Goal: Task Accomplishment & Management: Manage account settings

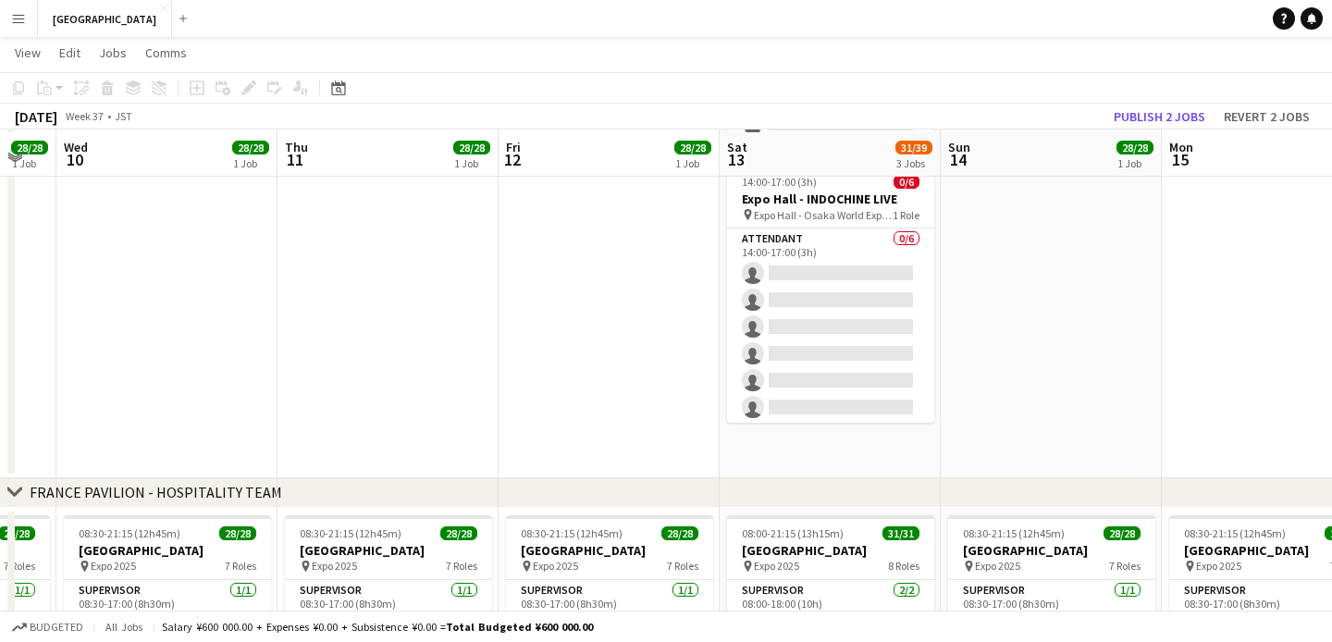
scroll to position [414, 0]
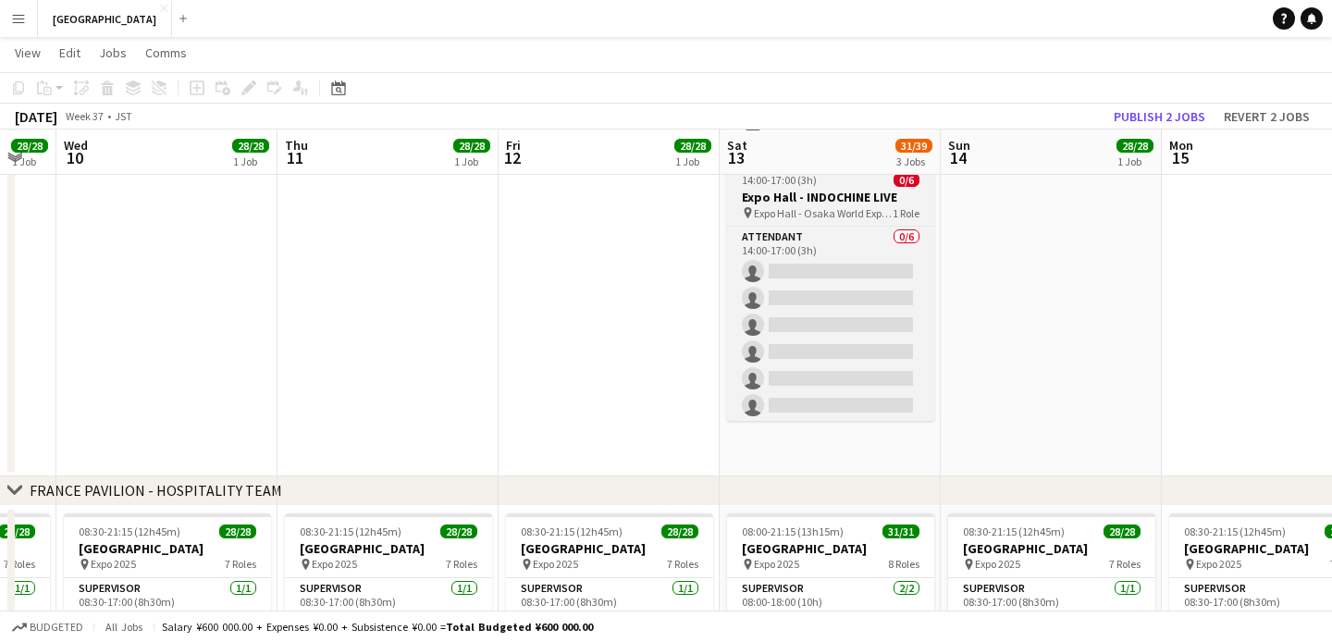
click at [835, 202] on h3 "Expo Hall - INDOCHINE LIVE" at bounding box center [830, 197] width 207 height 17
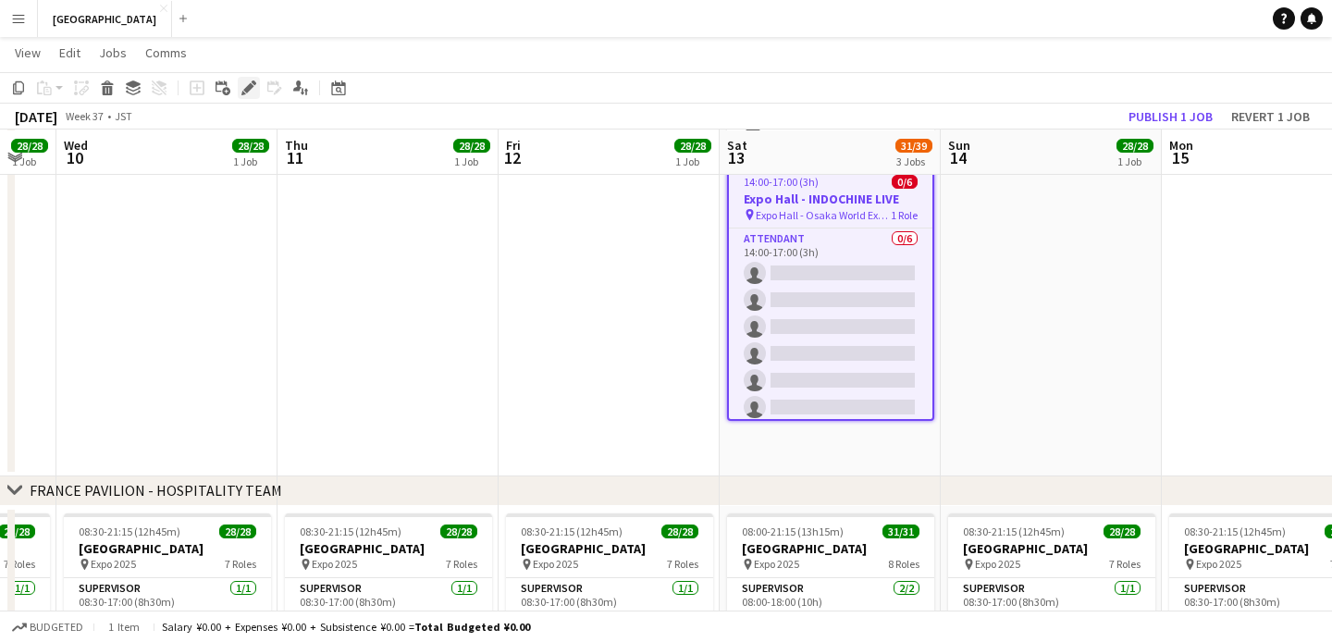
click at [250, 85] on icon at bounding box center [248, 88] width 10 height 10
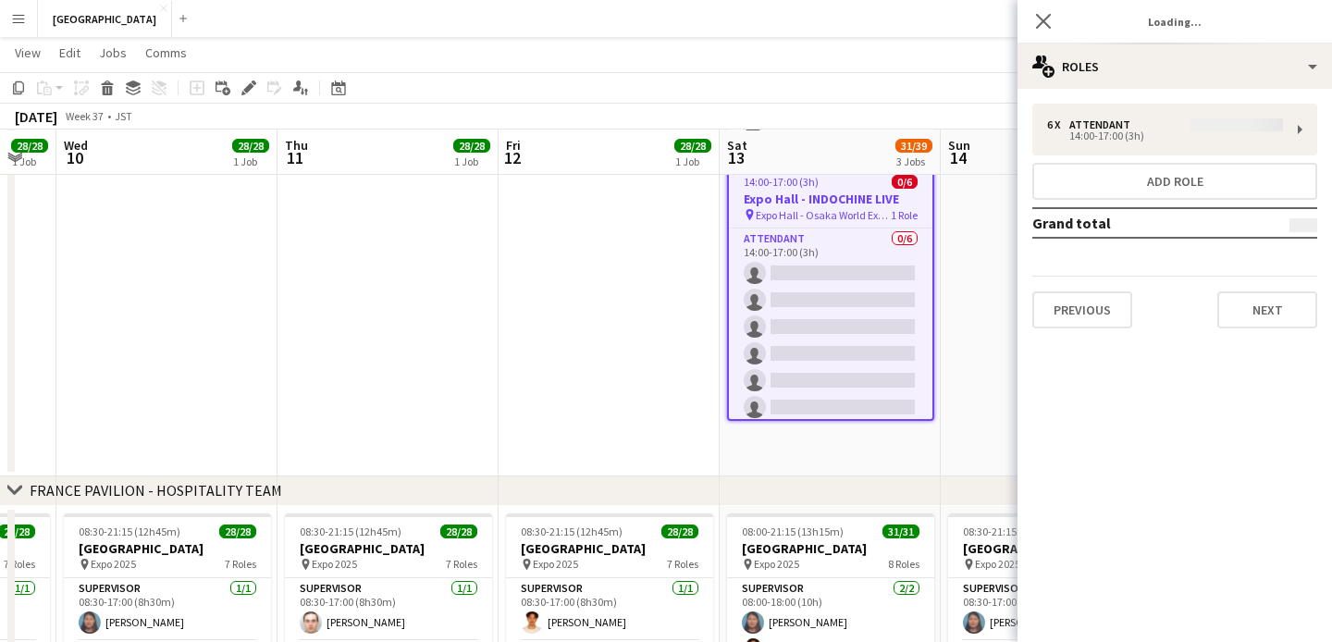
type input "*******"
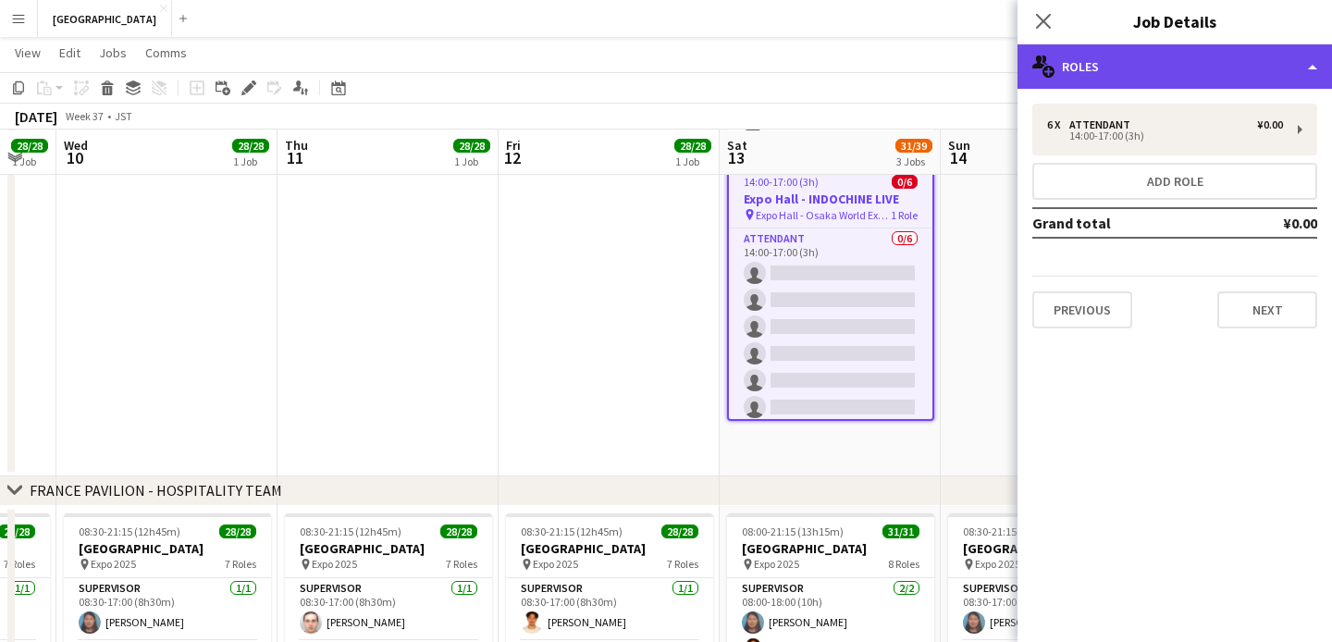
click at [1166, 80] on div "multiple-users-add Roles" at bounding box center [1175, 66] width 315 height 44
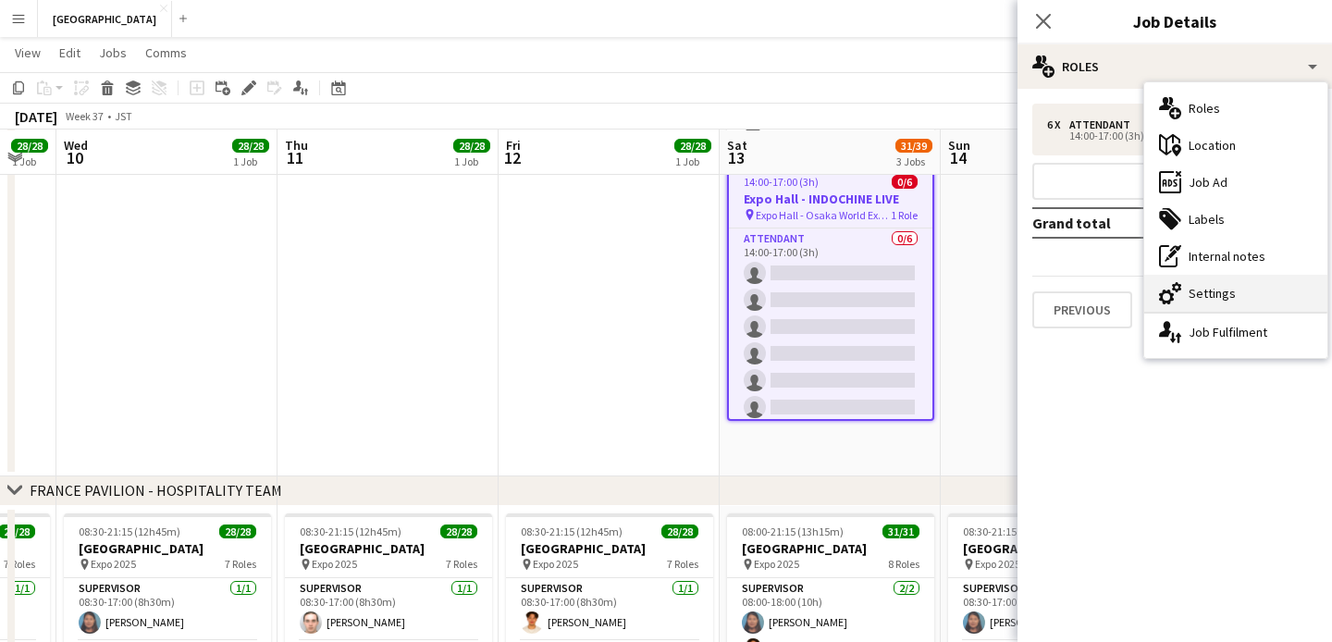
click at [1210, 282] on div "cog-double-3 Settings" at bounding box center [1235, 293] width 183 height 37
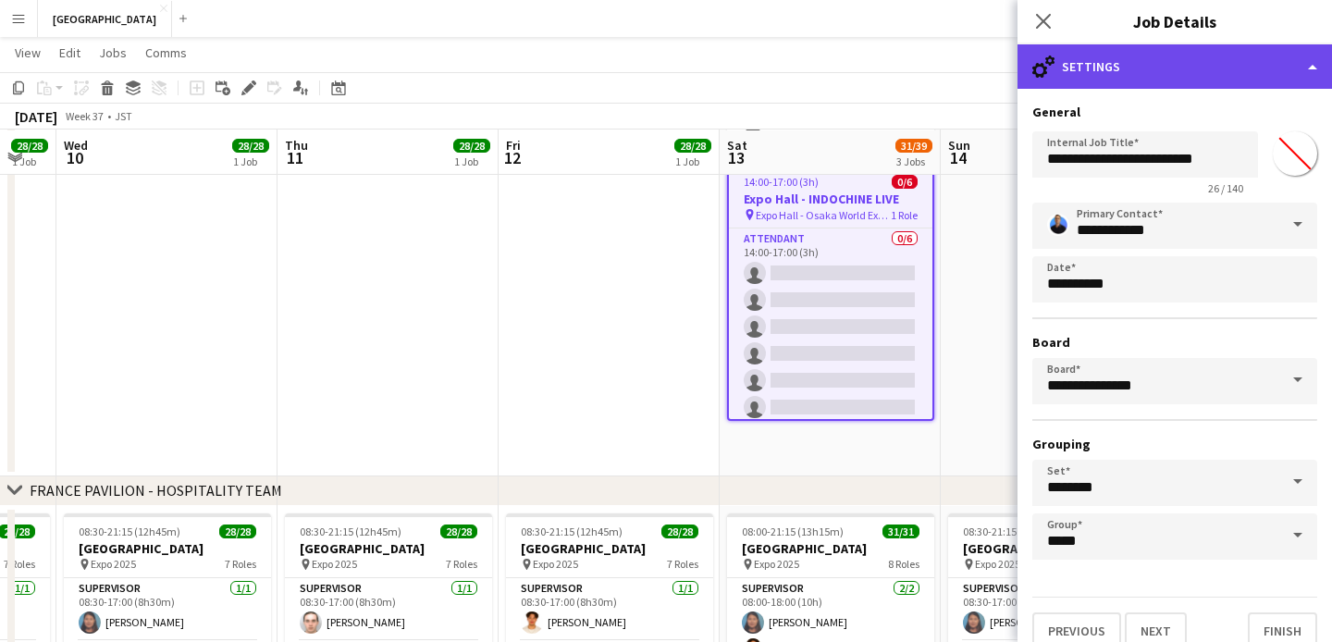
click at [1123, 73] on div "cog-double-3 Settings" at bounding box center [1175, 66] width 315 height 44
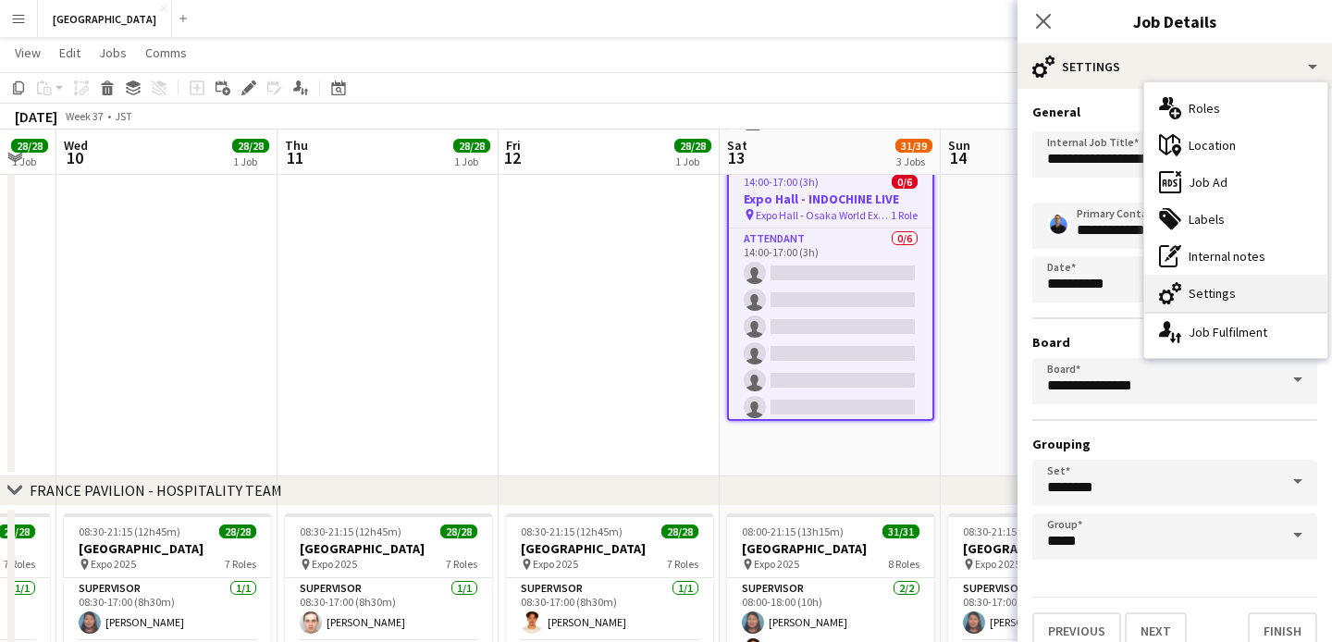
click at [1203, 294] on div "cog-double-3 Settings" at bounding box center [1235, 293] width 183 height 37
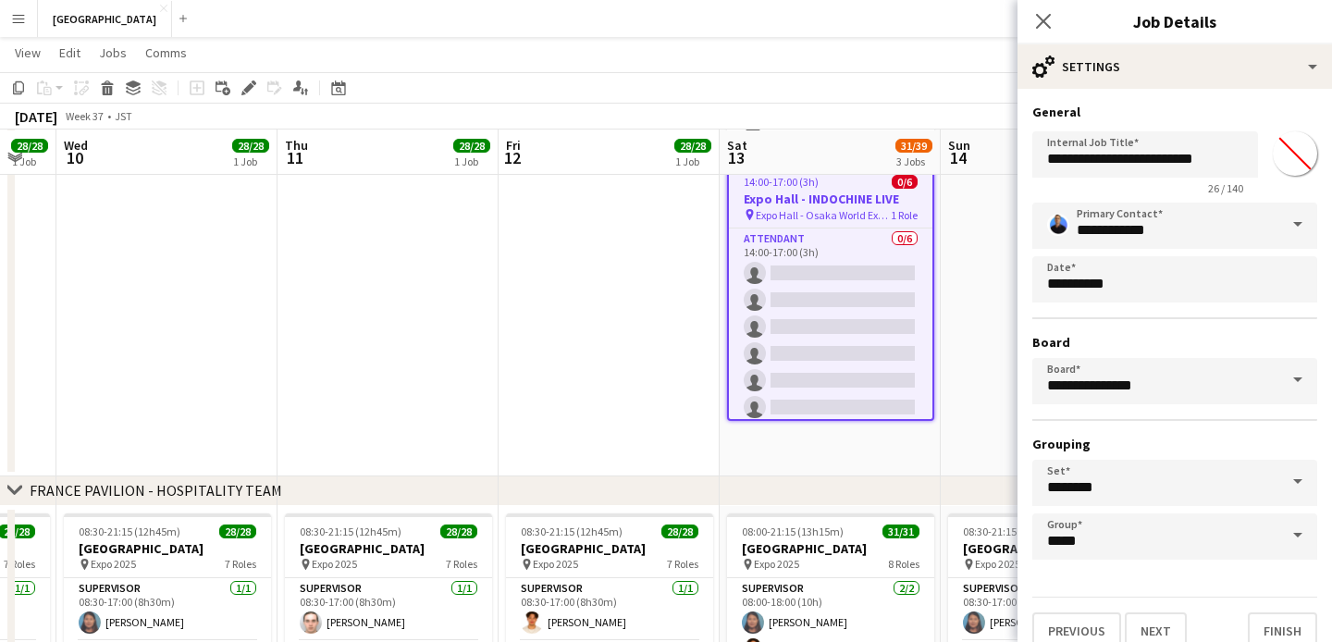
scroll to position [22, 0]
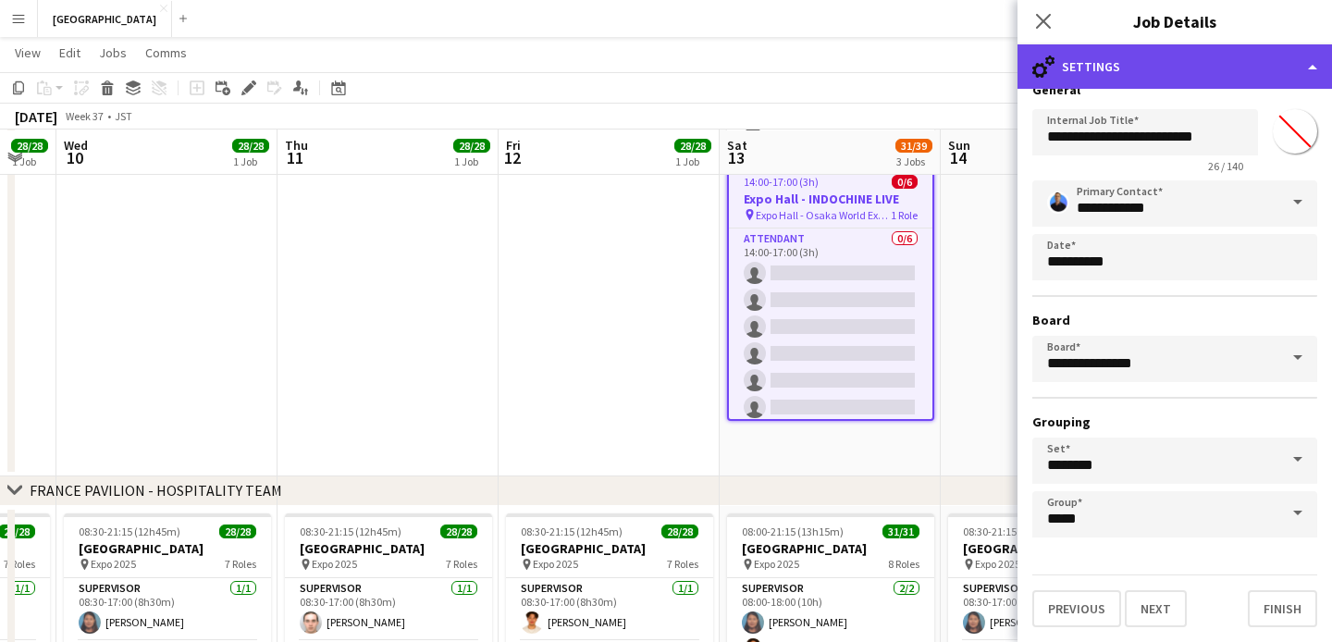
click at [1126, 86] on div "cog-double-3 Settings" at bounding box center [1175, 66] width 315 height 44
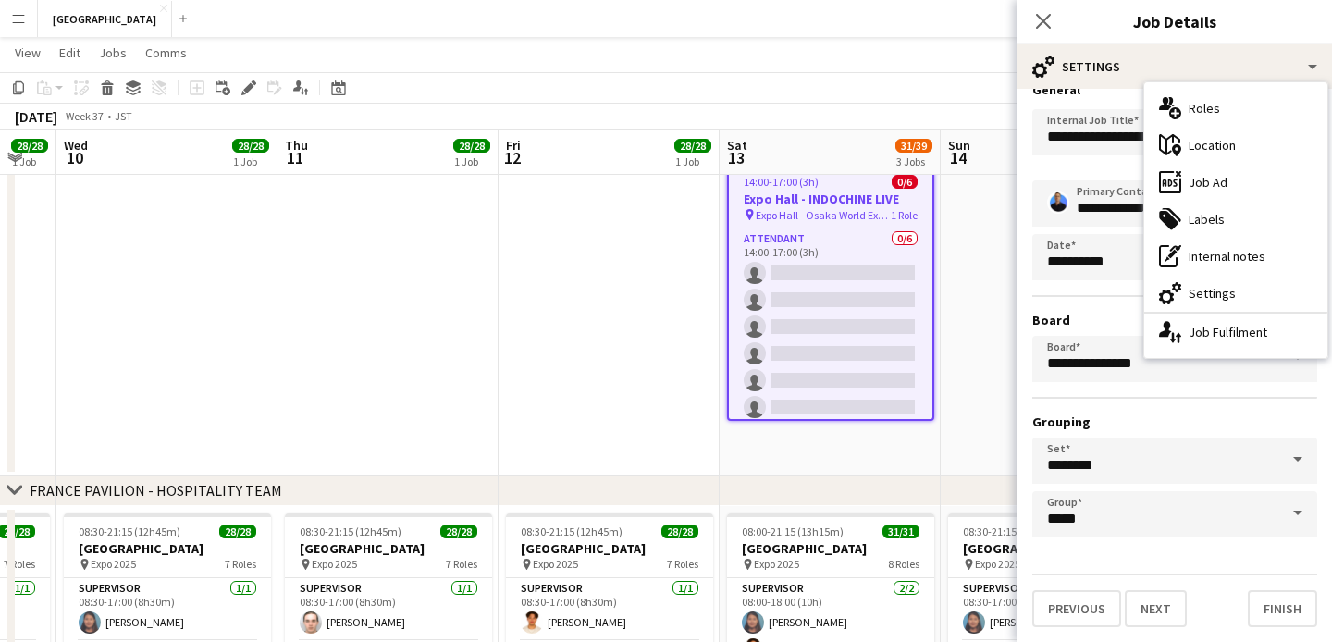
click at [1233, 419] on h3 "Grouping" at bounding box center [1174, 421] width 285 height 17
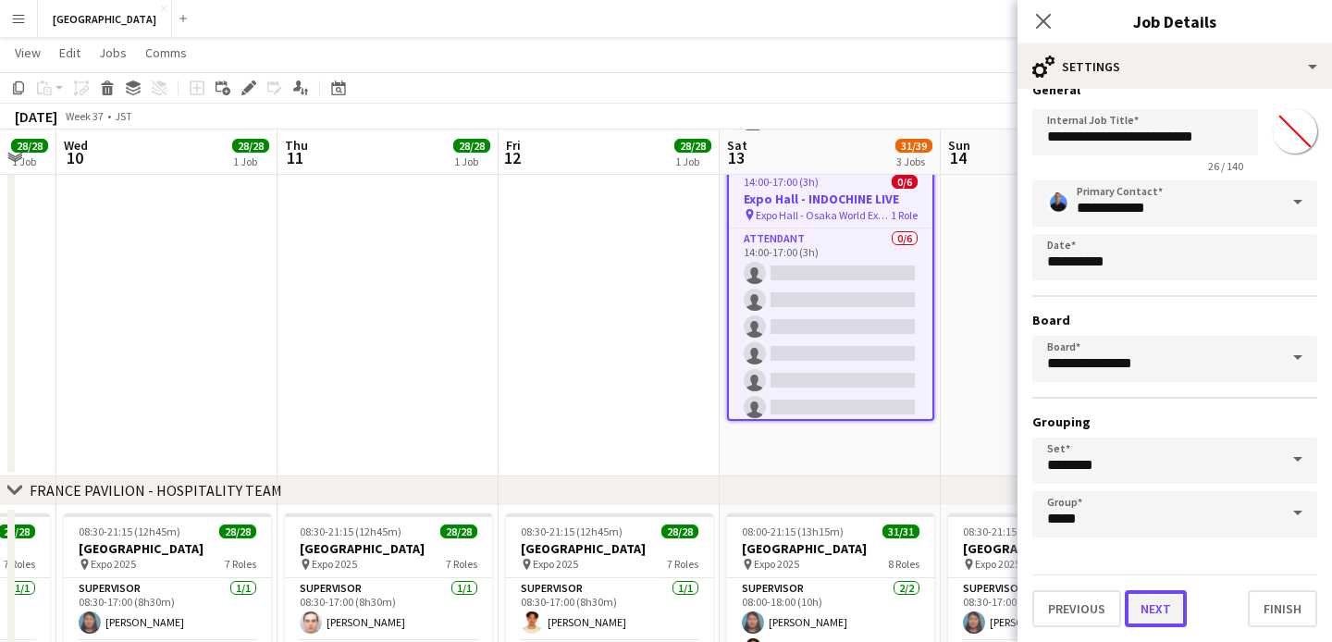
click at [1164, 609] on button "Next" at bounding box center [1156, 608] width 62 height 37
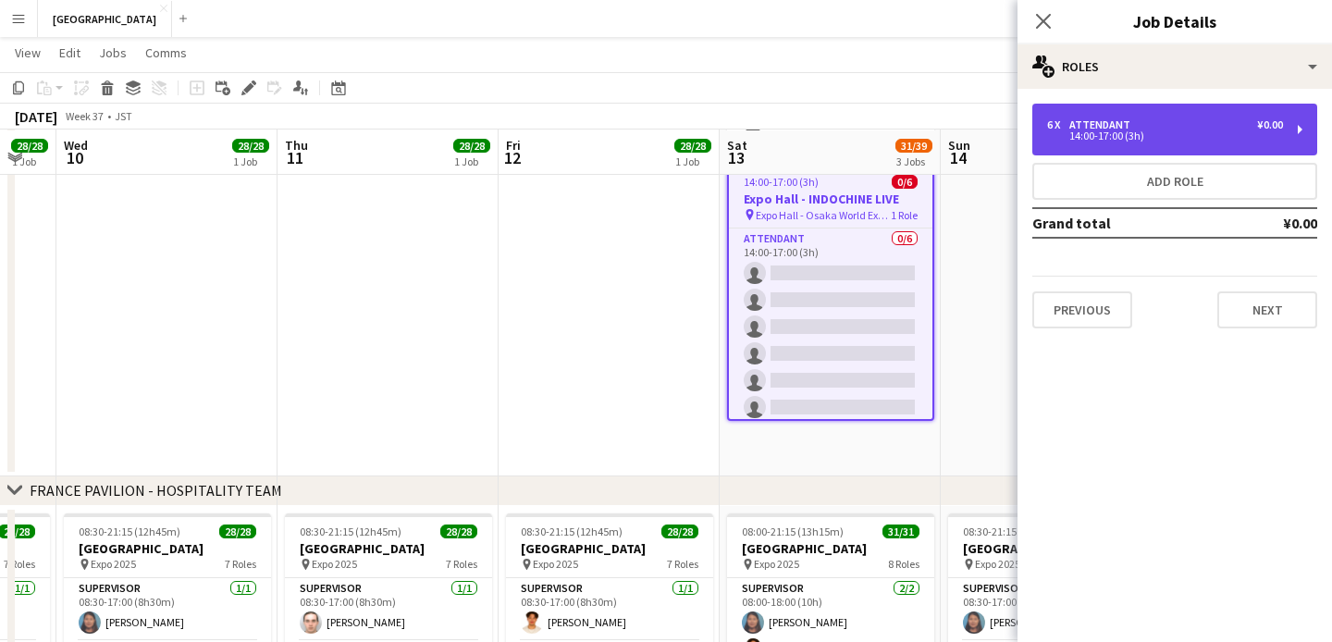
click at [1105, 118] on div "ATTENDANT" at bounding box center [1103, 124] width 68 height 13
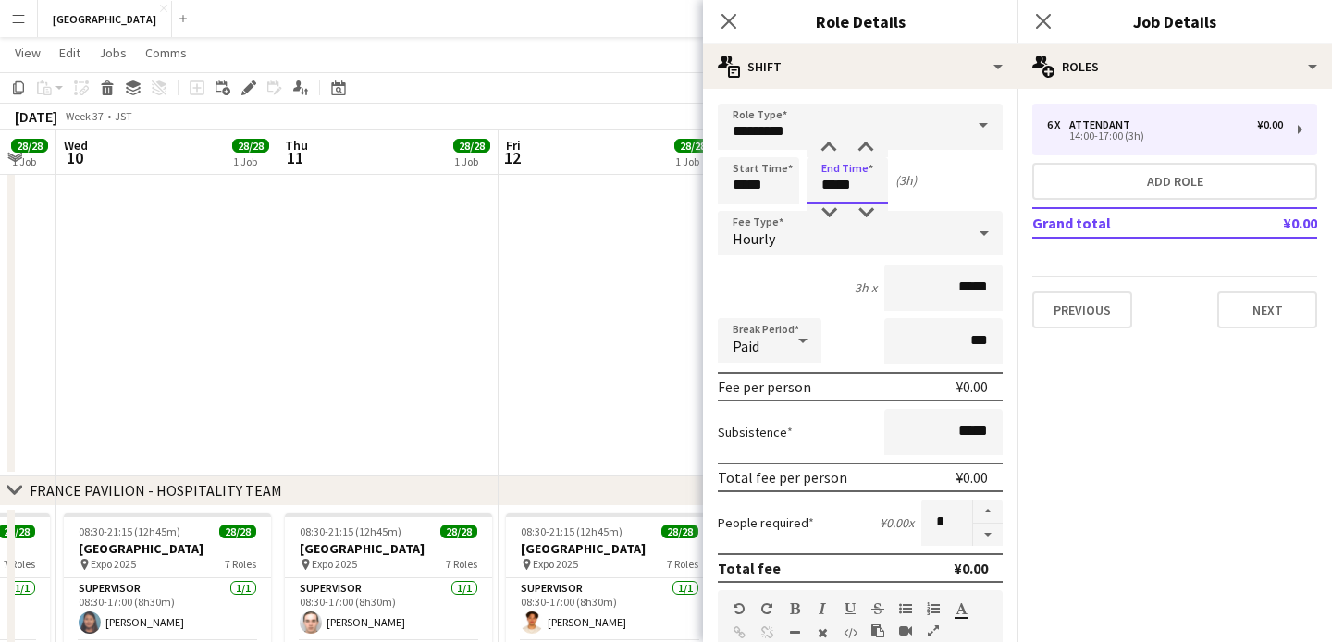
drag, startPoint x: 864, startPoint y: 182, endPoint x: 783, endPoint y: 195, distance: 82.4
click at [783, 195] on div "Start Time ***** End Time ***** (3h)" at bounding box center [860, 180] width 285 height 46
type input "*****"
click at [731, 16] on icon "Close pop-in" at bounding box center [729, 21] width 18 height 18
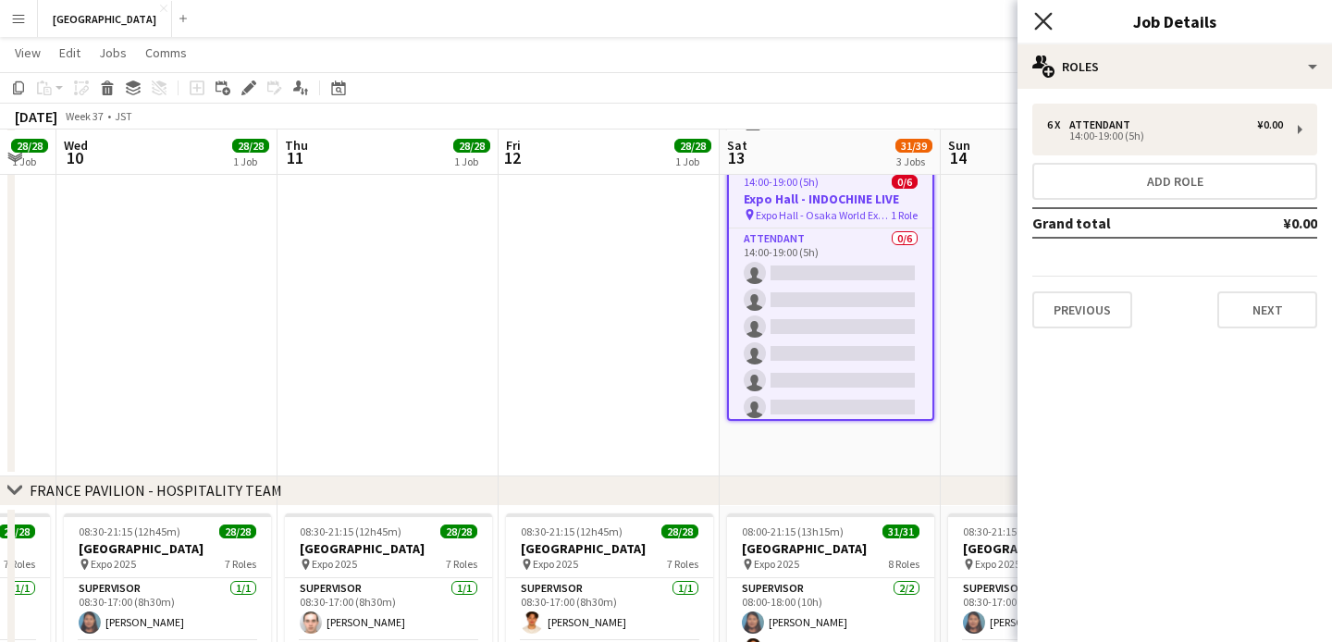
click at [1040, 16] on icon "Close pop-in" at bounding box center [1043, 21] width 18 height 18
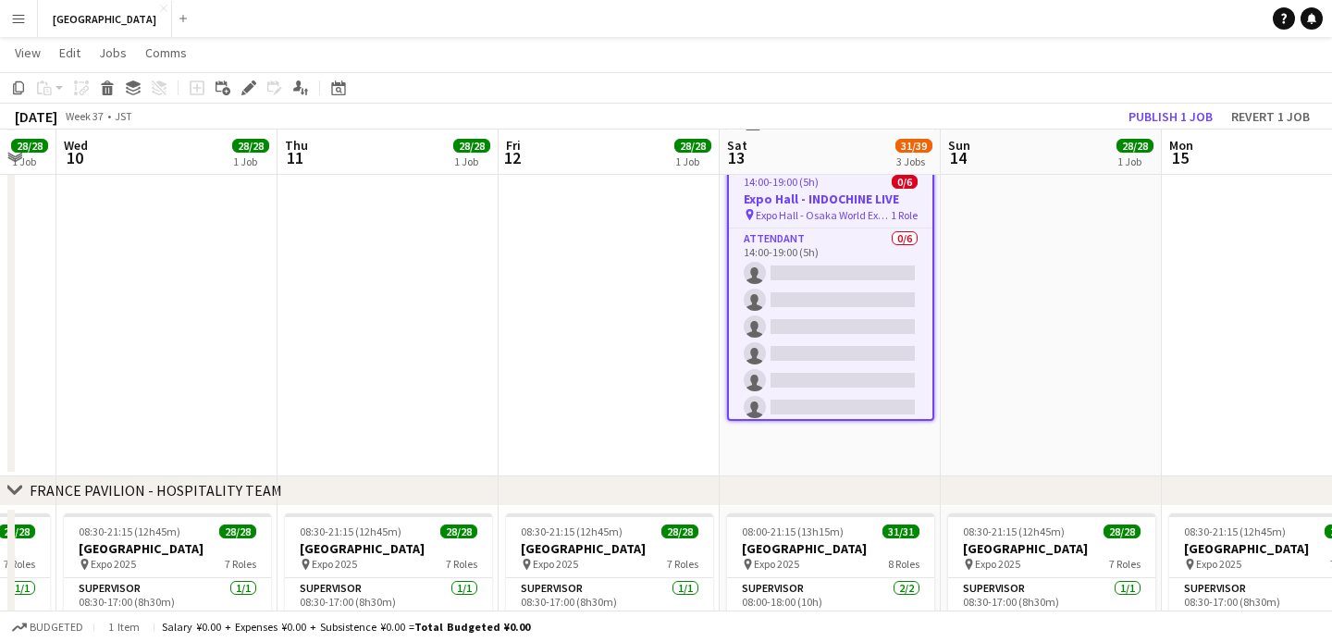
click at [829, 199] on h3 "Expo Hall - INDOCHINE LIVE" at bounding box center [831, 199] width 204 height 17
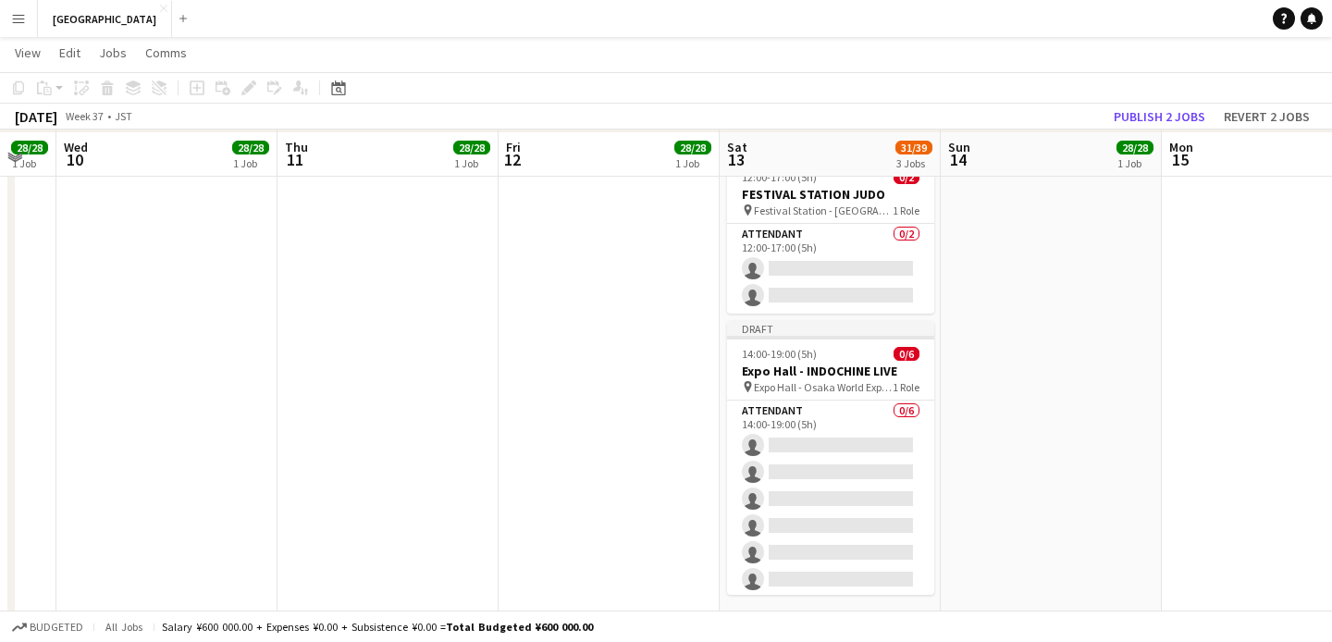
scroll to position [242, 0]
